Goal: Task Accomplishment & Management: Use online tool/utility

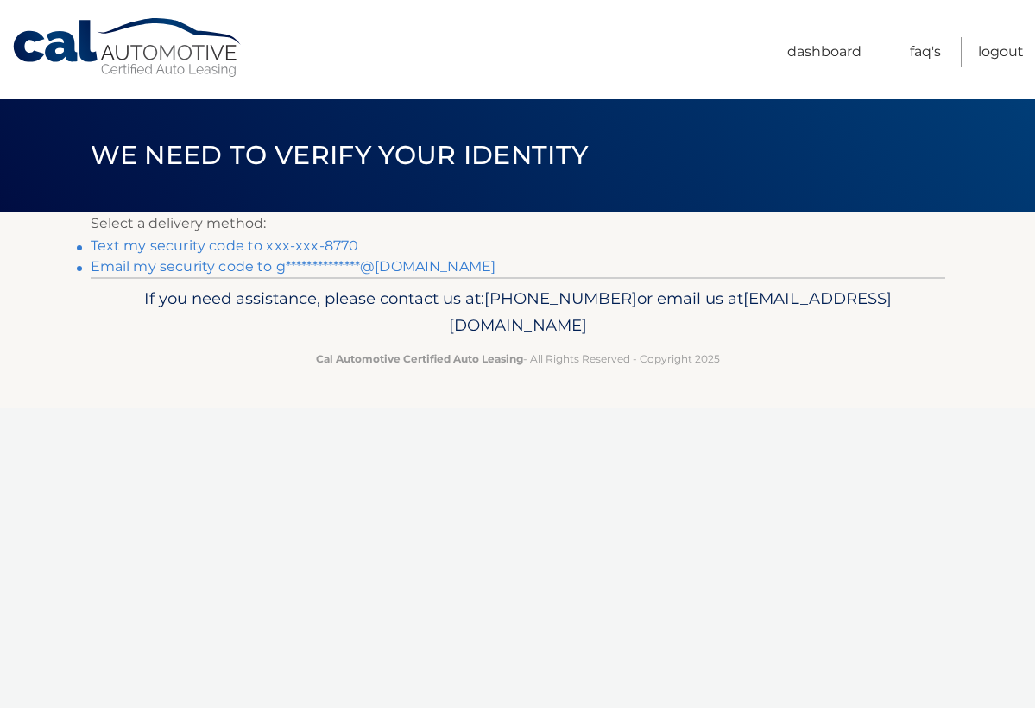
click at [337, 247] on link "Text my security code to xxx-xxx-8770" at bounding box center [225, 245] width 269 height 16
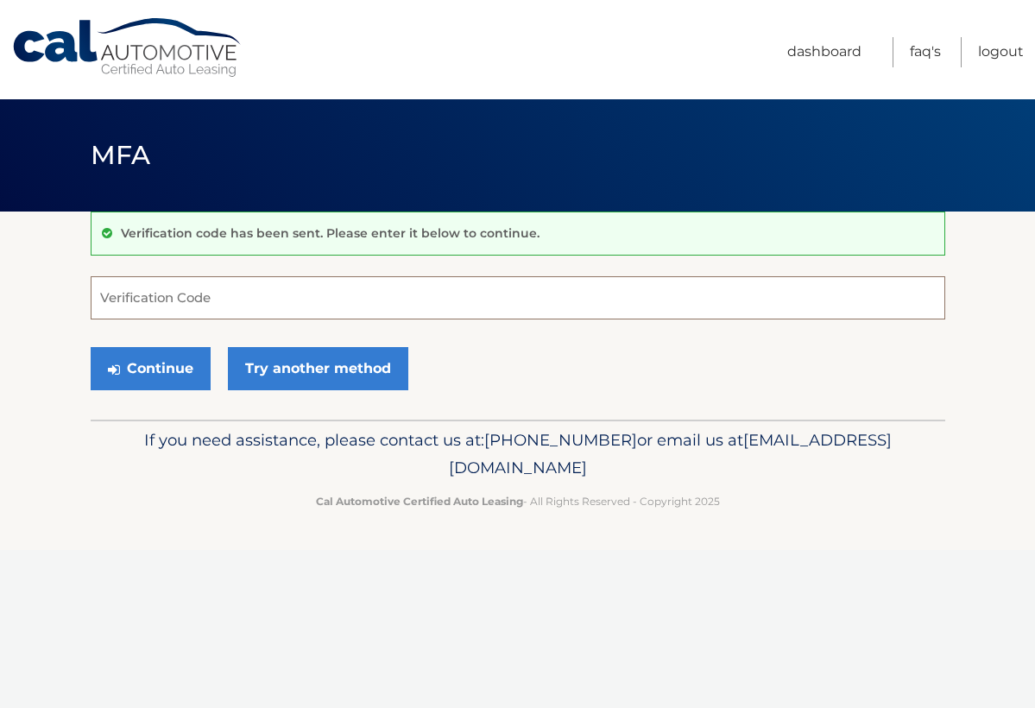
click at [263, 313] on input "Verification Code" at bounding box center [518, 297] width 855 height 43
type input "489318"
click at [149, 368] on button "Continue" at bounding box center [151, 368] width 120 height 43
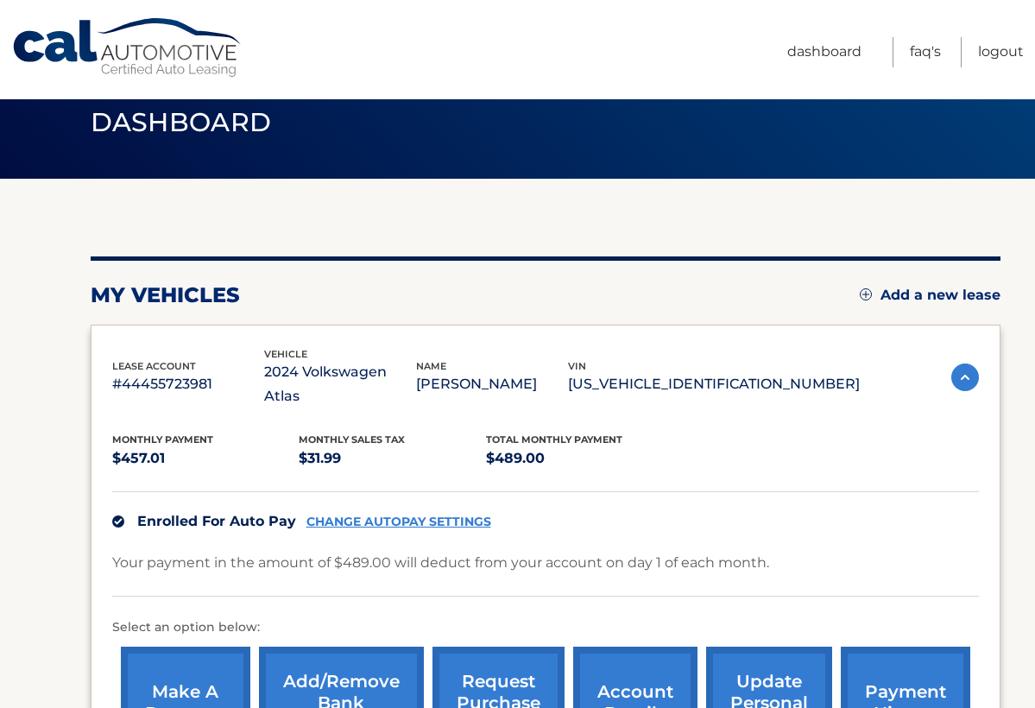
scroll to position [194, 0]
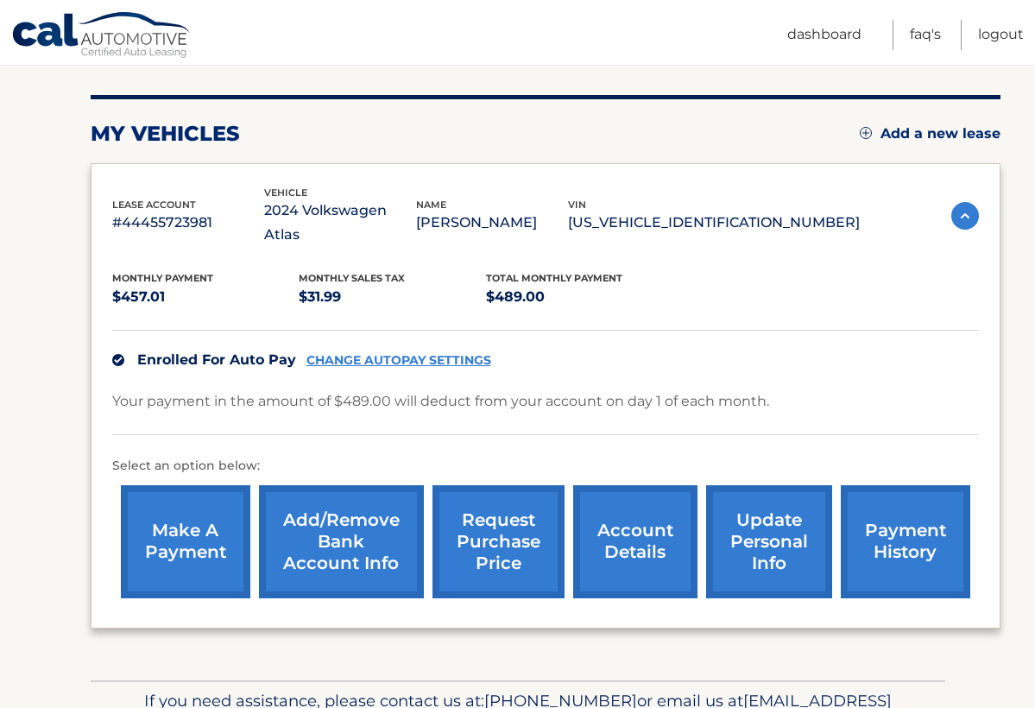
click at [478, 528] on link "request purchase price" at bounding box center [499, 541] width 132 height 113
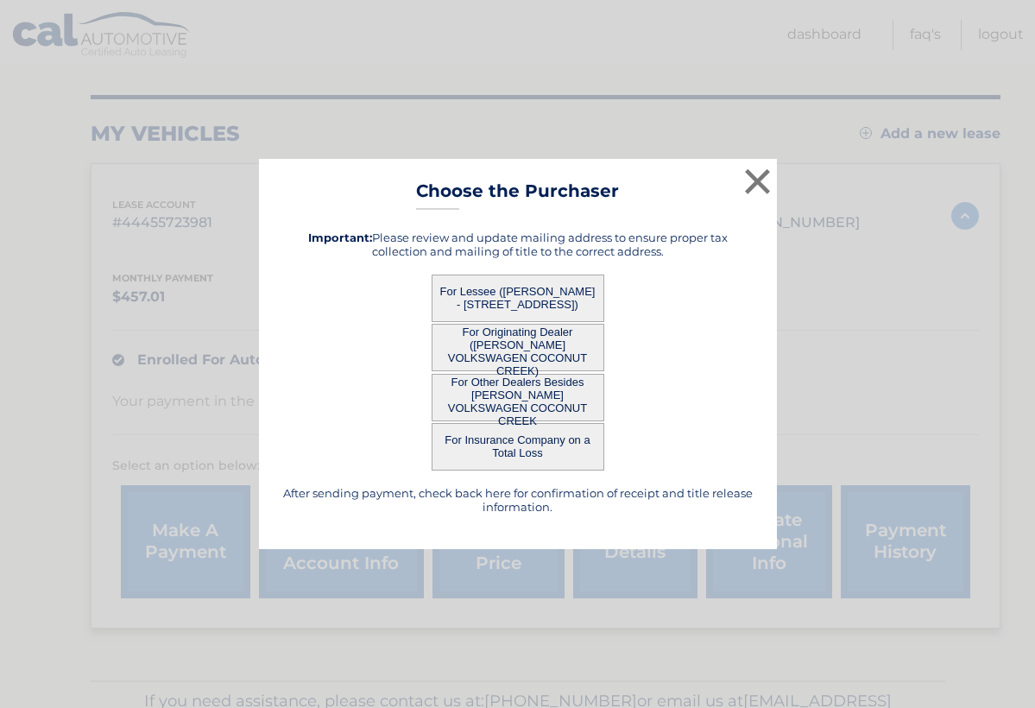
click at [490, 293] on button "For Lessee ([PERSON_NAME] - [STREET_ADDRESS])" at bounding box center [518, 298] width 173 height 47
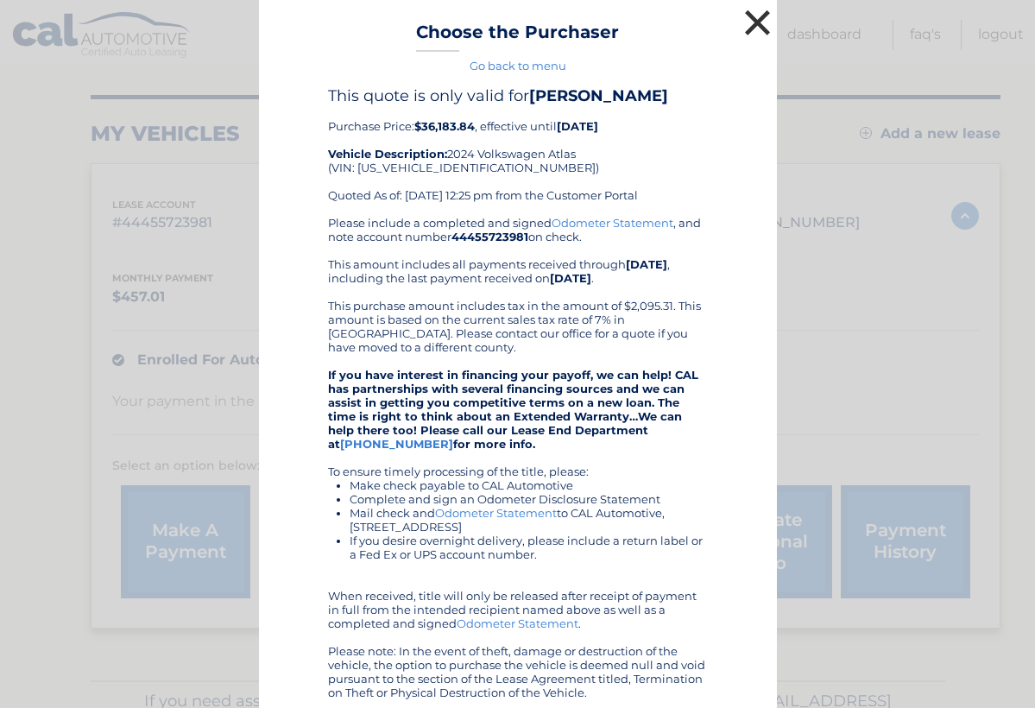
click at [761, 20] on button "×" at bounding box center [758, 22] width 35 height 35
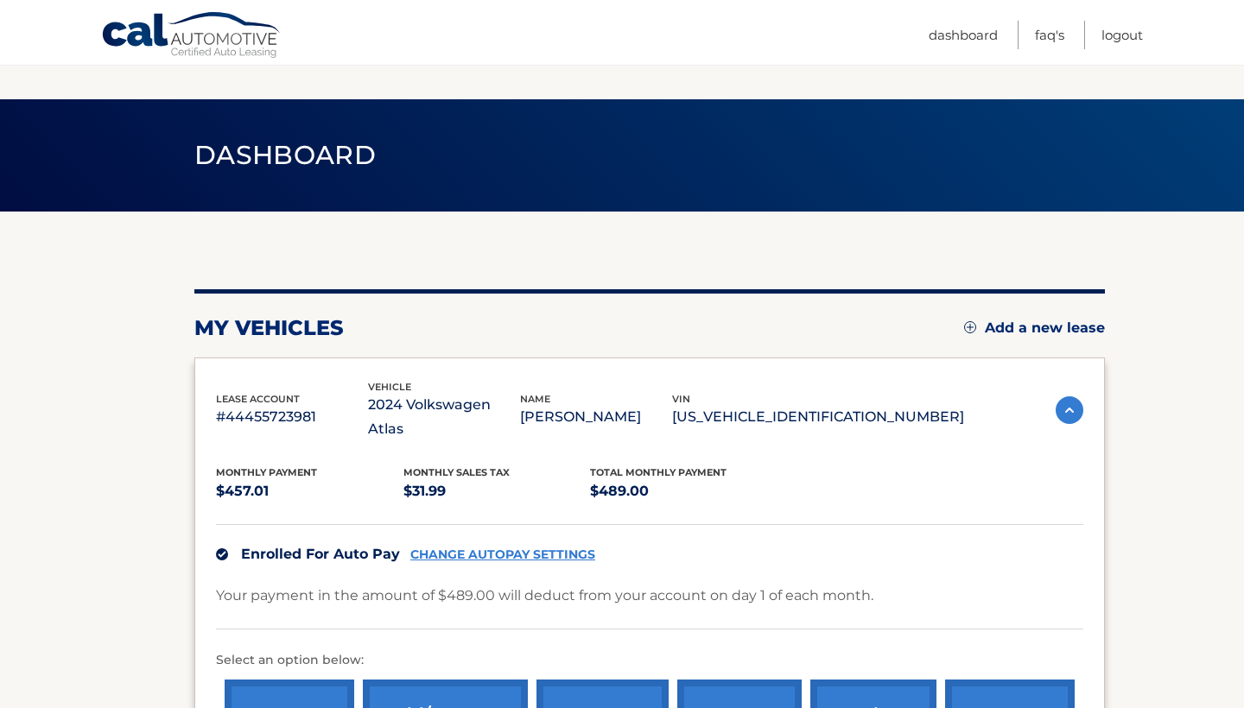
scroll to position [194, 0]
